Goal: Task Accomplishment & Management: Manage account settings

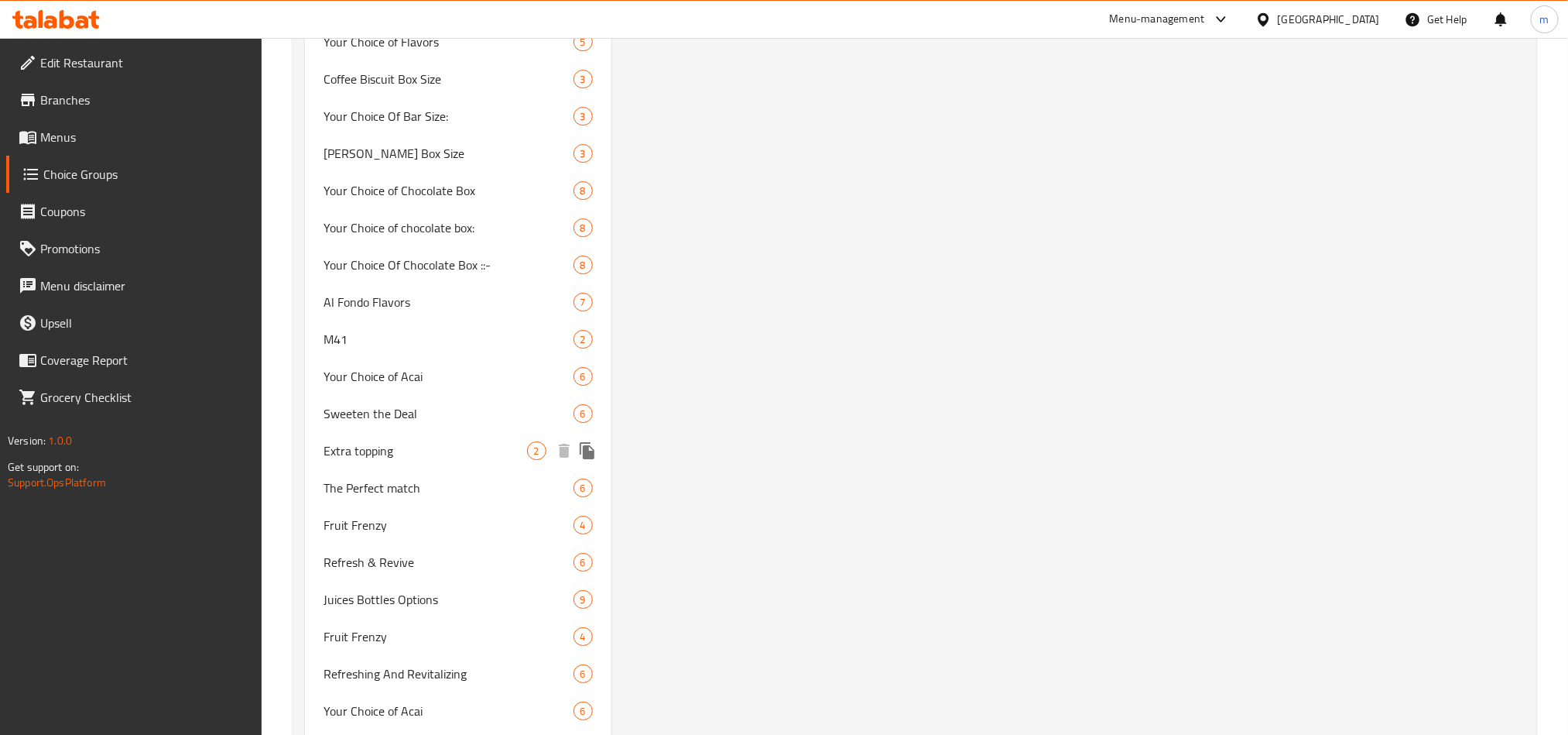
scroll to position [2671, 0]
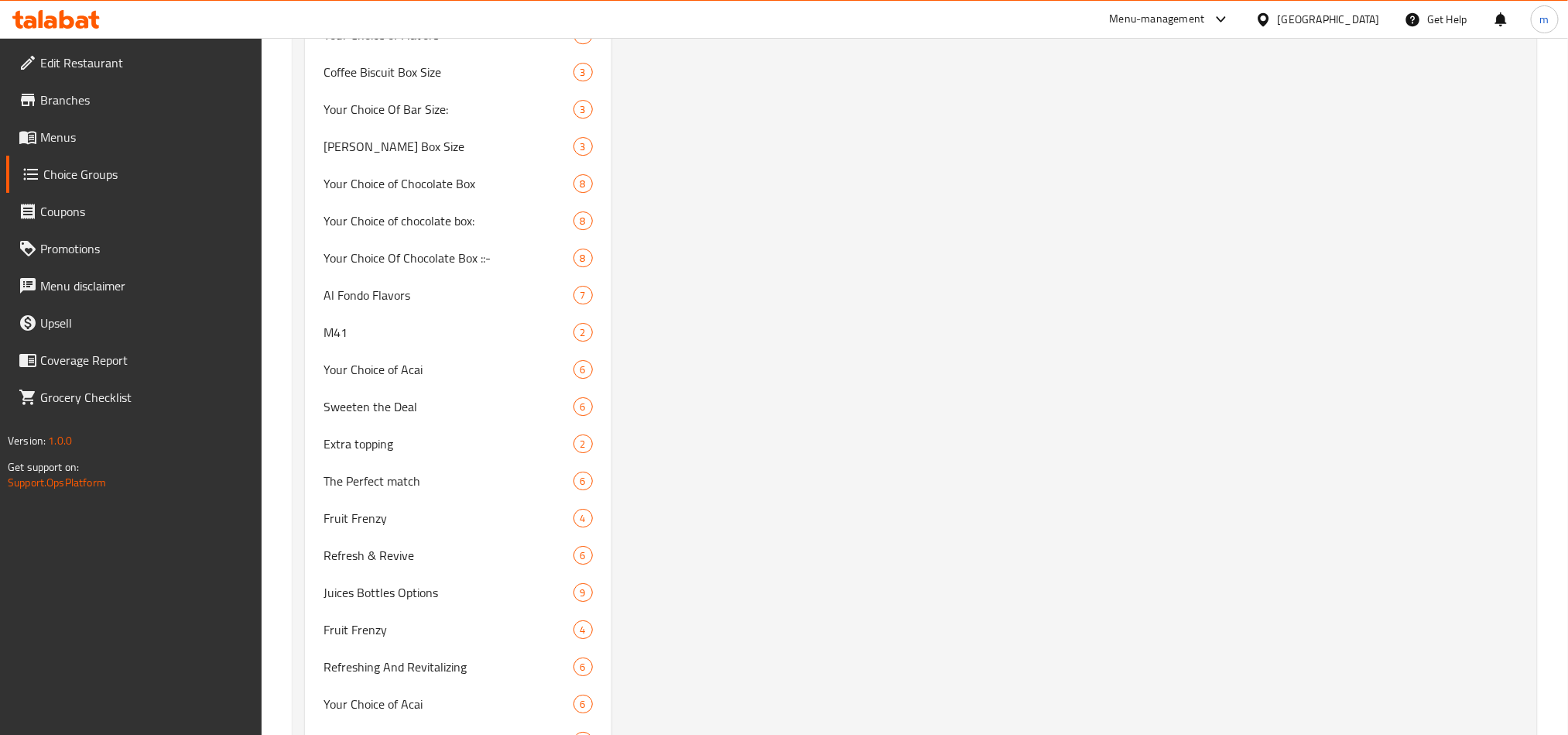
click at [72, 28] on icon at bounding box center [56, 19] width 87 height 18
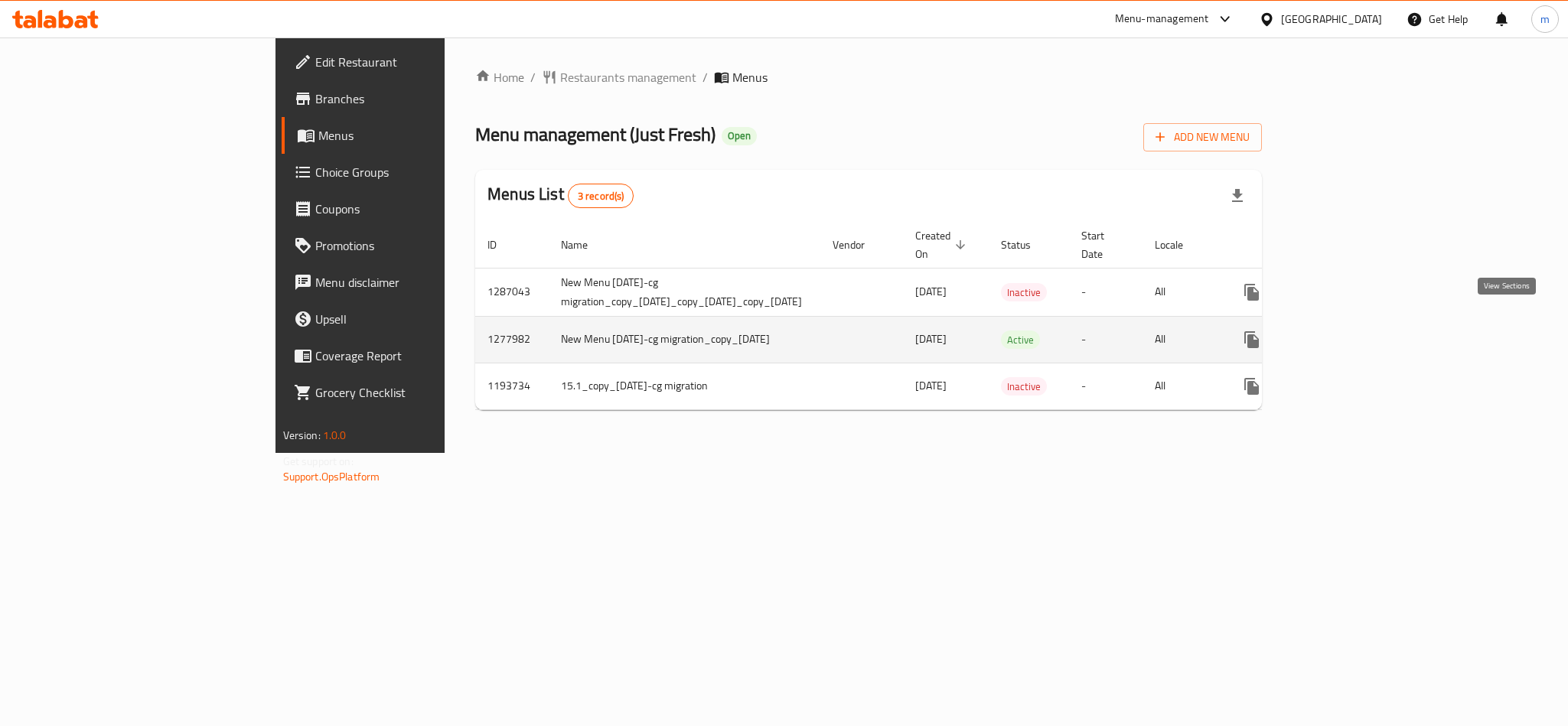
click at [1369, 333] on icon "enhanced table" at bounding box center [1362, 340] width 14 height 14
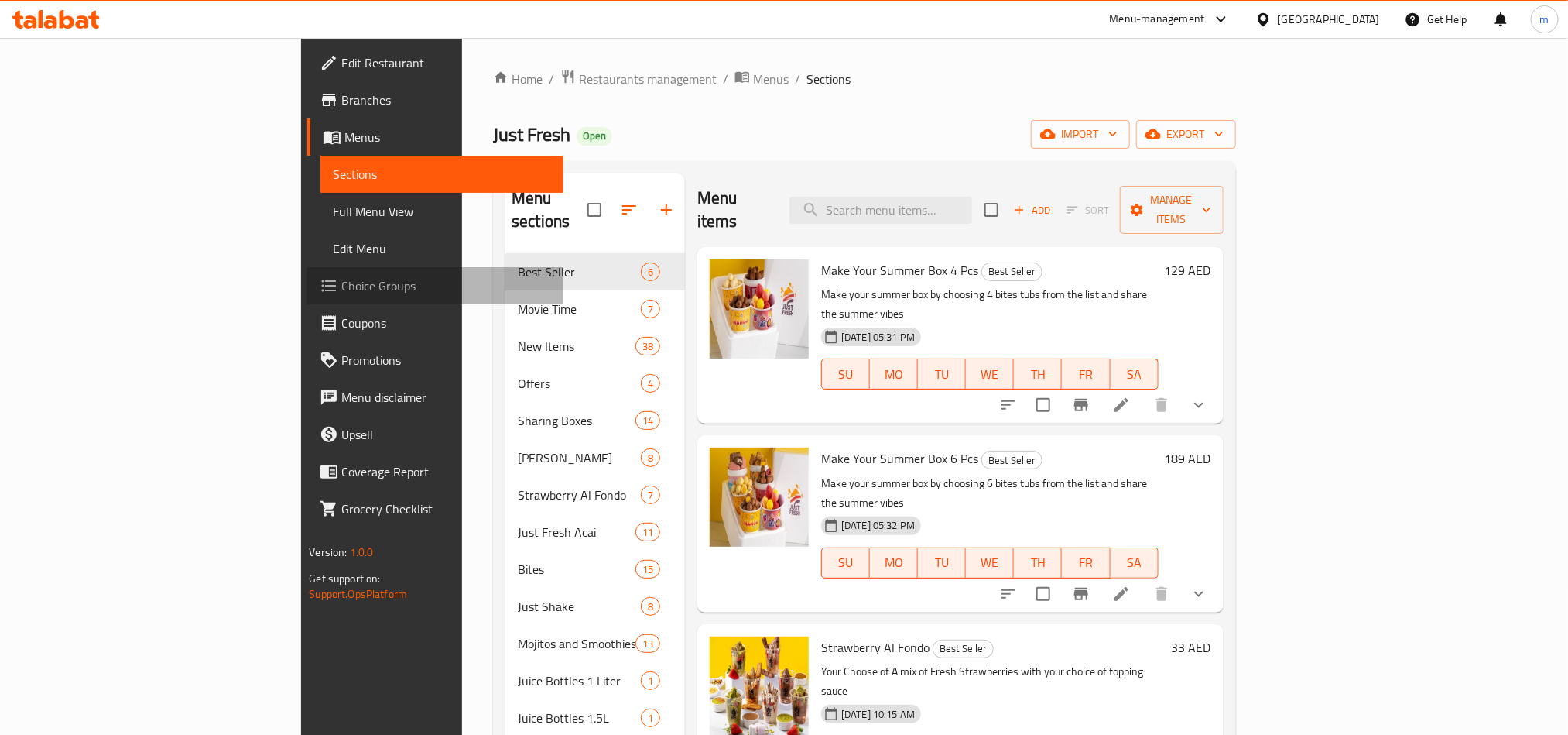
click at [342, 285] on span "Choice Groups" at bounding box center [446, 285] width 209 height 18
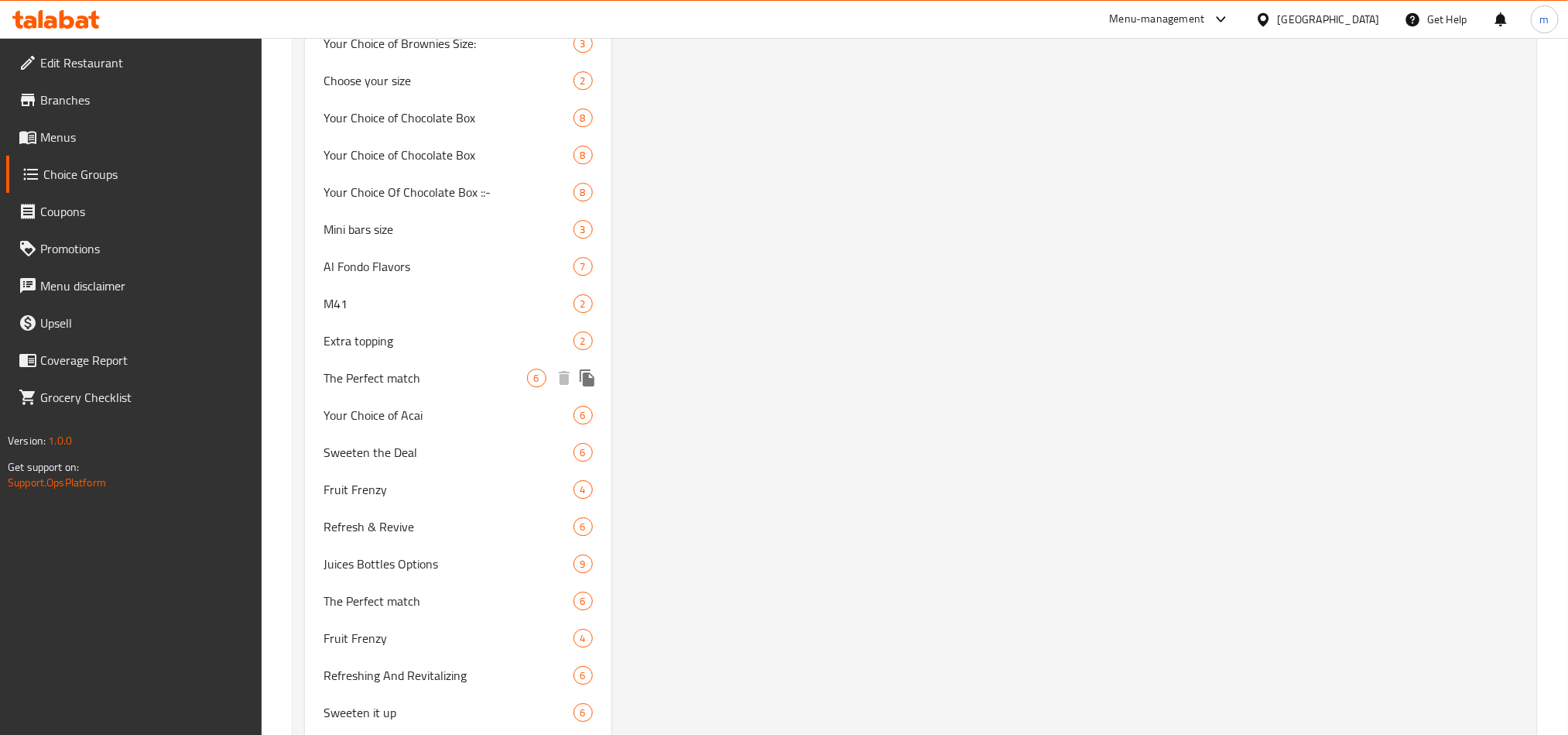
scroll to position [2555, 0]
click at [365, 373] on span "The Perfect match" at bounding box center [425, 373] width 204 height 18
type input "The Perfect match"
type input "التطابق المثالي"
type input "6"
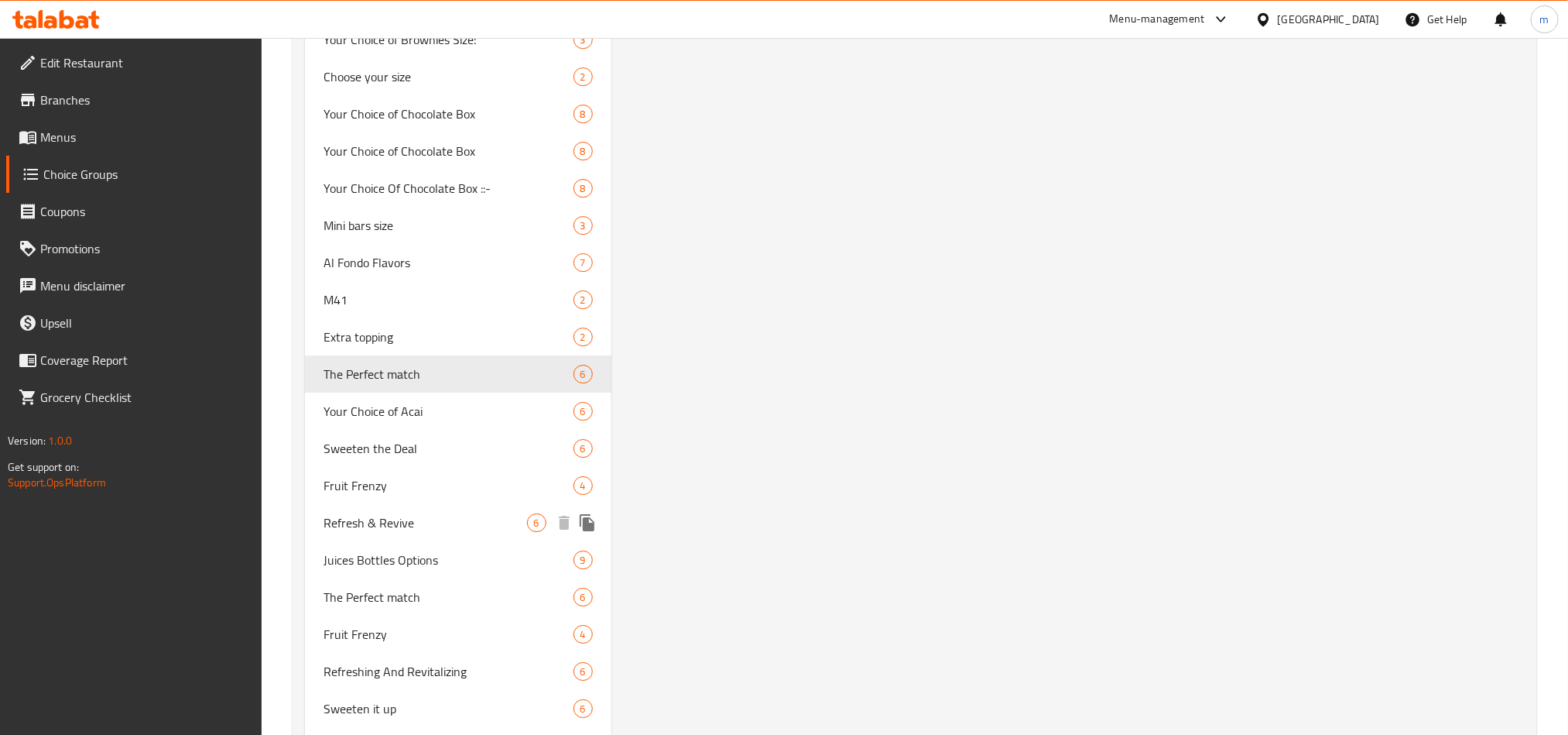
click at [360, 515] on span "Refresh & Revive" at bounding box center [425, 522] width 204 height 18
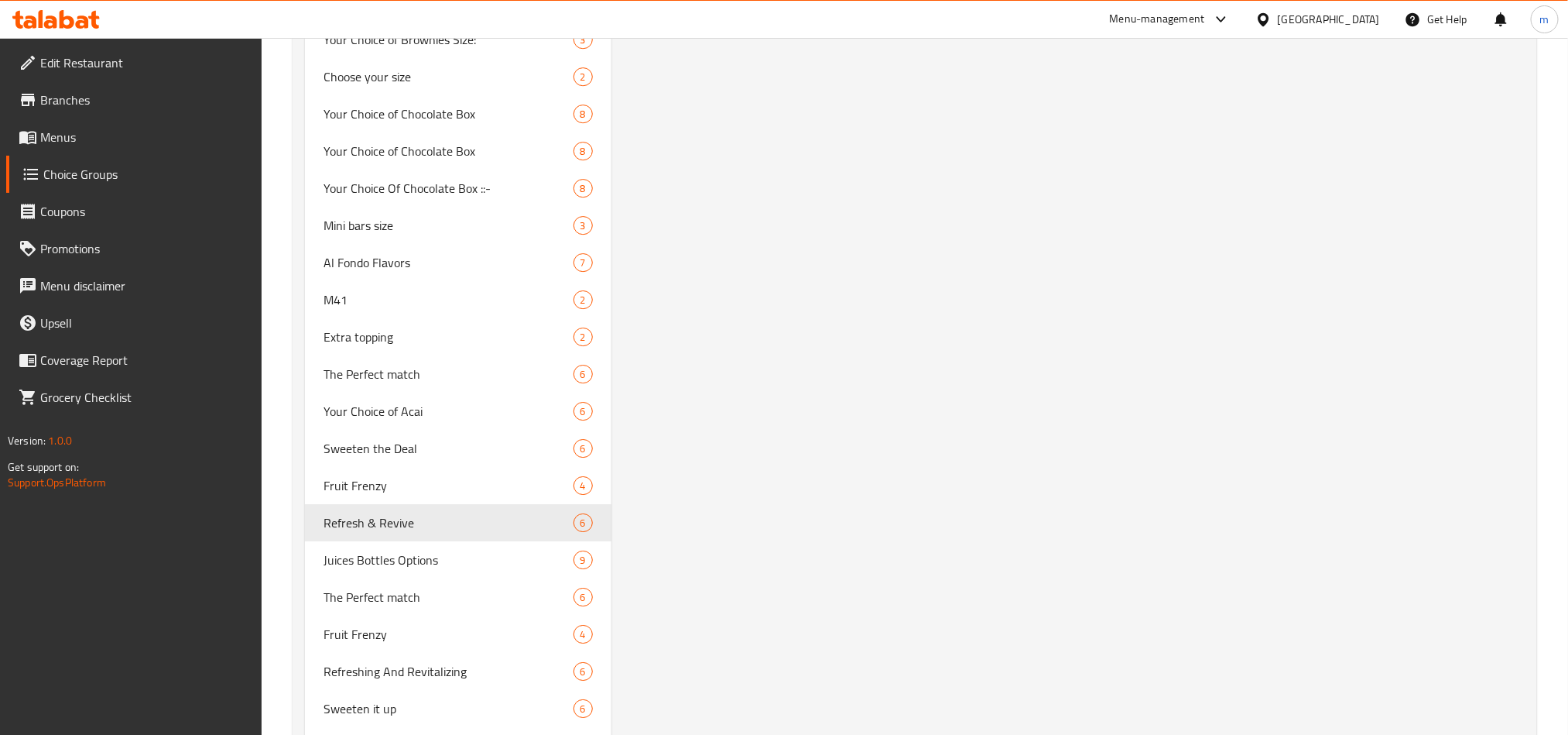
type input "Refresh & Revive"
type input "تحديث وإحياء"
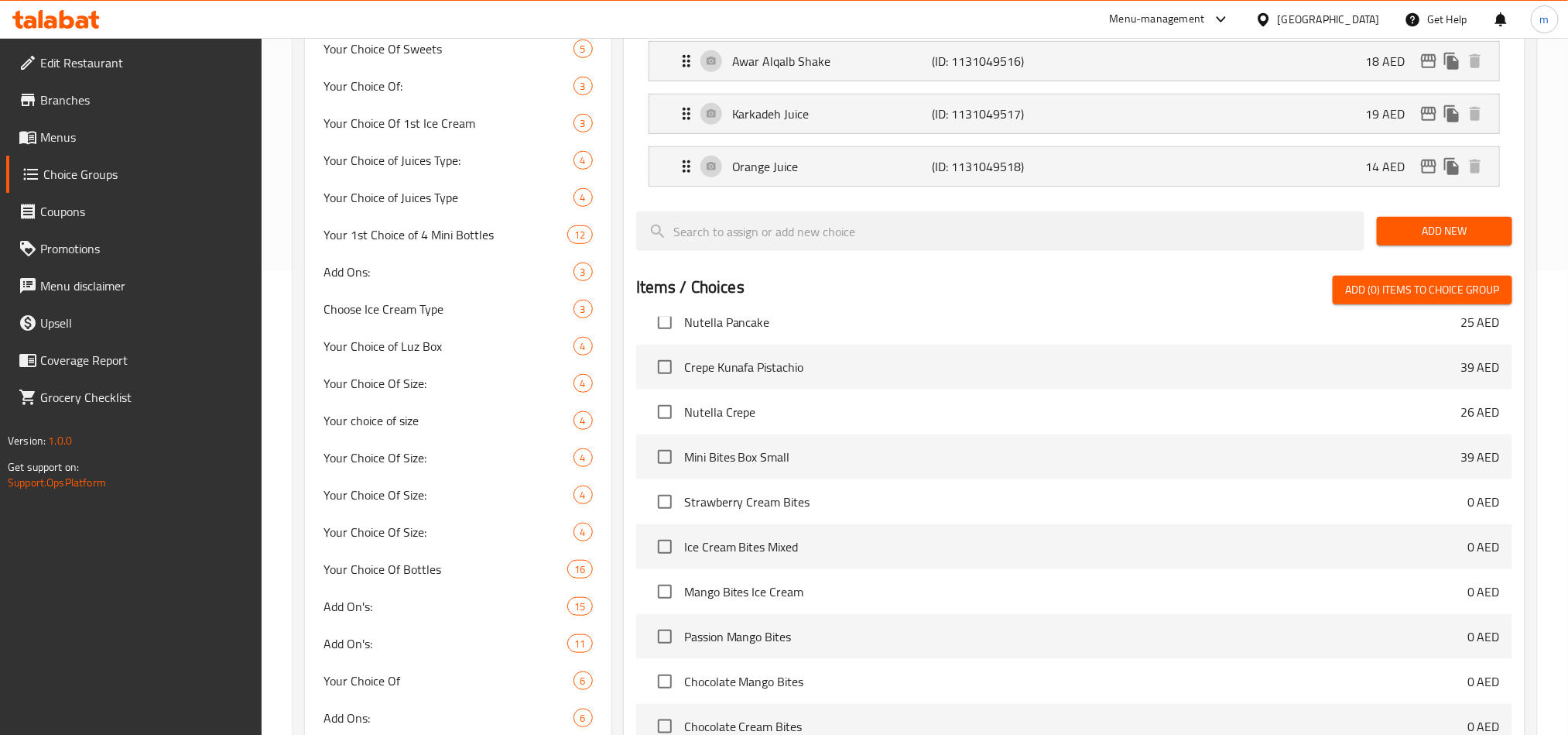
scroll to position [0, 0]
